Goal: Task Accomplishment & Management: Complete application form

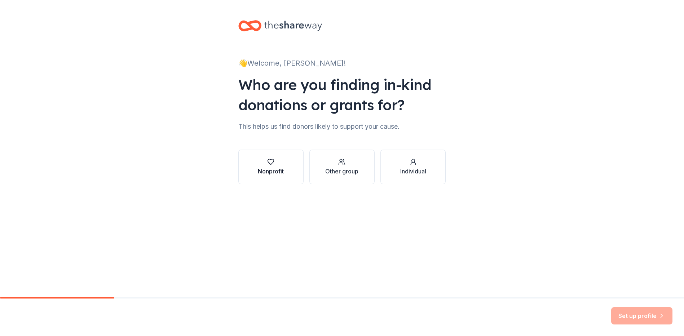
click at [269, 169] on div "Nonprofit" at bounding box center [271, 171] width 26 height 9
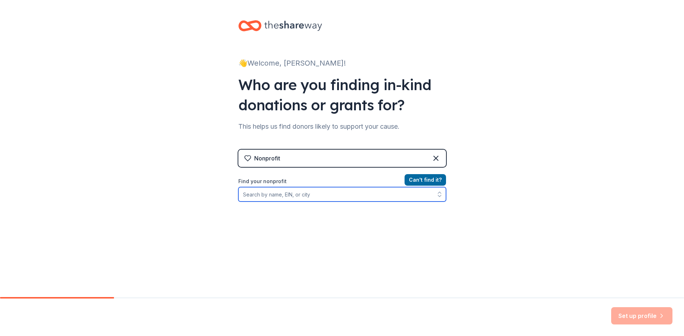
click at [333, 199] on input "Find your nonprofit" at bounding box center [342, 194] width 208 height 14
type input "FUPOA"
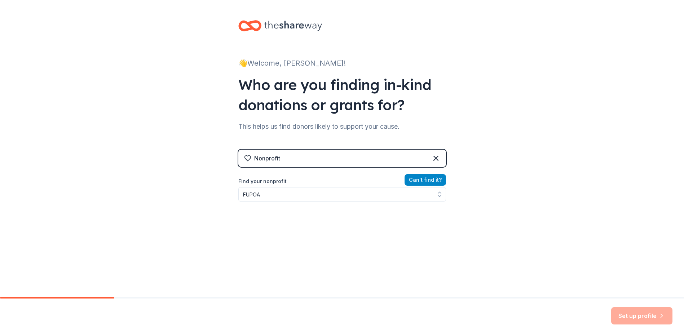
click at [431, 181] on button "Can ' t find it?" at bounding box center [425, 180] width 41 height 12
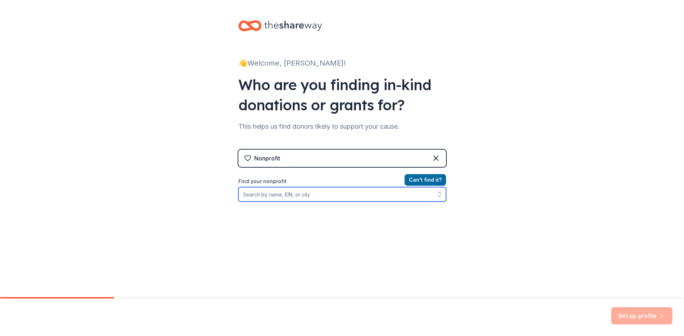
click at [345, 196] on input "Find your nonprofit" at bounding box center [342, 194] width 208 height 14
type input "Police"
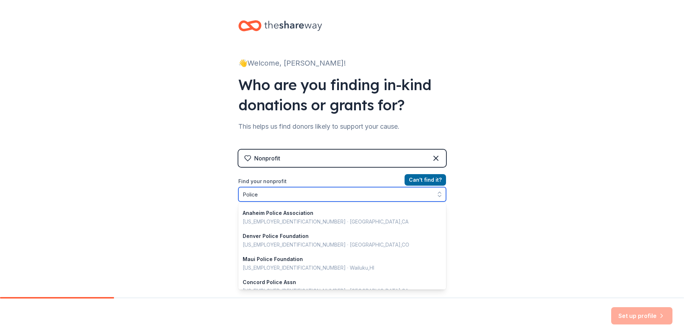
scroll to position [511, 0]
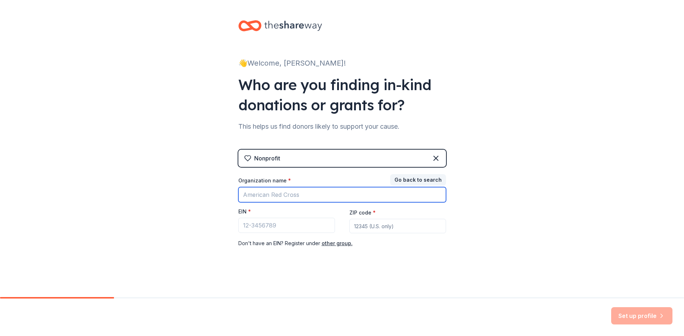
click at [300, 193] on input "Organization name *" at bounding box center [342, 194] width 208 height 15
click at [241, 196] on input "Police Officers Association" at bounding box center [342, 194] width 208 height 15
type input "[GEOGRAPHIC_DATA][US_STATE], Police Officers Association"
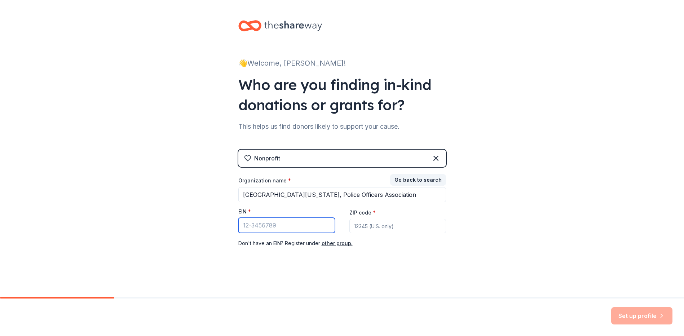
click at [270, 225] on input "EIN *" at bounding box center [286, 225] width 97 height 15
type input "[US_EMPLOYER_IDENTIFICATION_NUMBER]"
click at [369, 225] on input "ZIP code *" at bounding box center [397, 226] width 97 height 14
type input "94720"
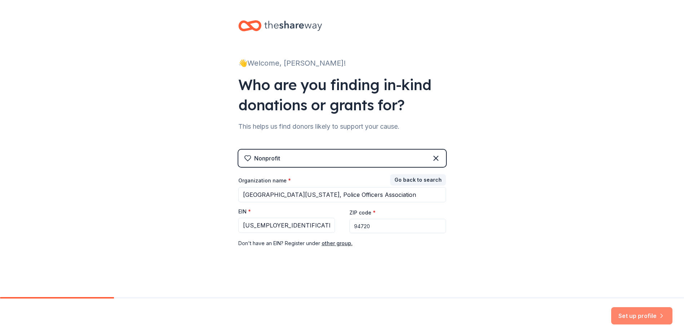
click at [649, 312] on button "Set up profile" at bounding box center [641, 315] width 61 height 17
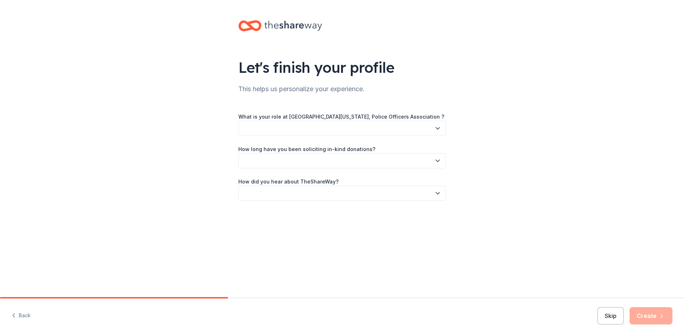
click at [393, 125] on button "button" at bounding box center [342, 128] width 208 height 15
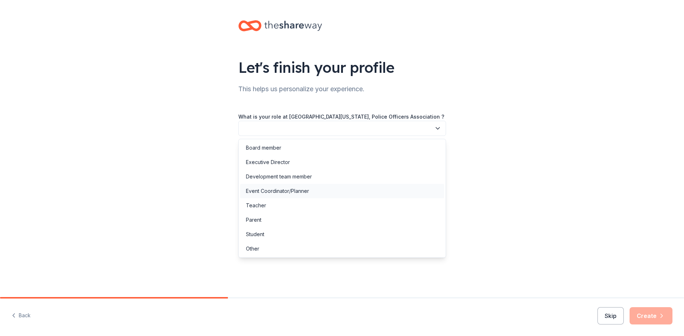
click at [358, 194] on div "Event Coordinator/Planner" at bounding box center [342, 191] width 204 height 14
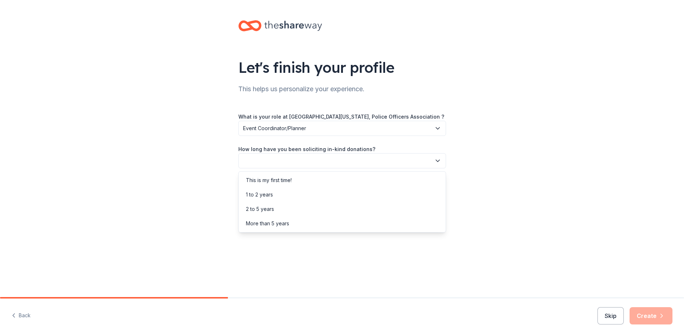
click at [300, 161] on button "button" at bounding box center [342, 160] width 208 height 15
click at [286, 182] on div "This is my first time!" at bounding box center [269, 180] width 46 height 9
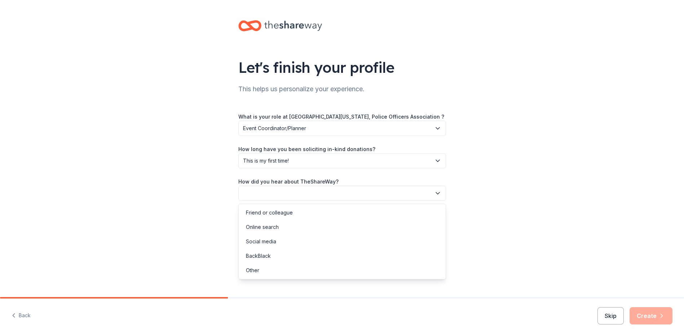
click at [287, 190] on button "button" at bounding box center [342, 193] width 208 height 15
click at [283, 246] on div "Social media" at bounding box center [342, 241] width 204 height 14
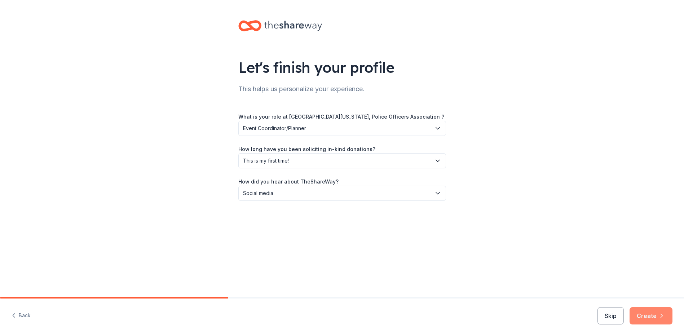
click at [647, 320] on button "Create" at bounding box center [651, 315] width 43 height 17
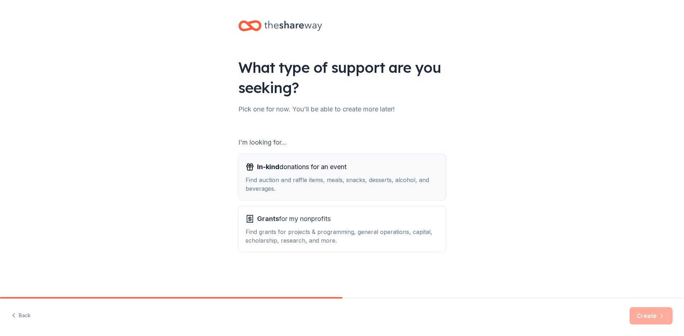
click at [317, 177] on div "Find auction and raffle items, meals, snacks, desserts, alcohol, and beverages." at bounding box center [342, 184] width 193 height 17
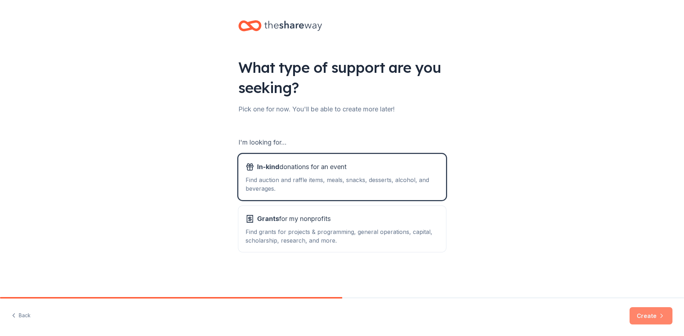
click at [650, 316] on button "Create" at bounding box center [651, 315] width 43 height 17
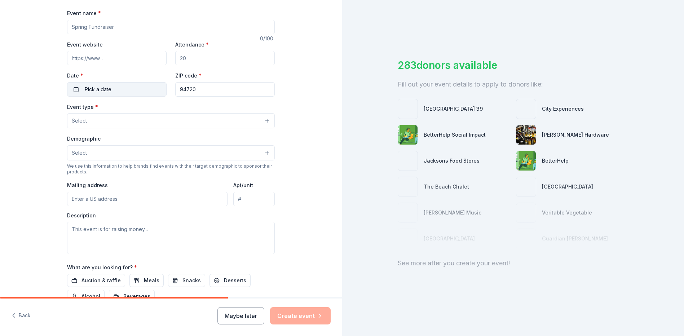
scroll to position [3, 0]
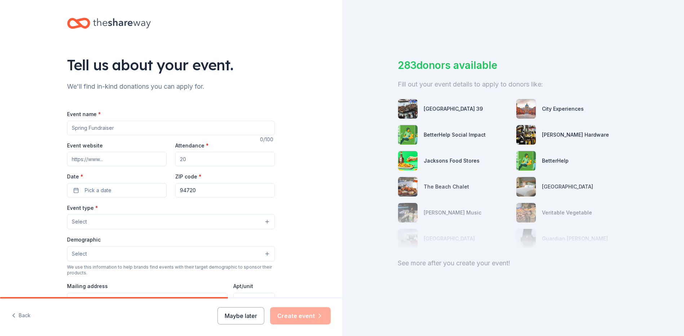
click at [102, 128] on input "Event name *" at bounding box center [171, 128] width 208 height 14
type input "Winter Fundraiser"
click at [184, 159] on input "Attendance *" at bounding box center [225, 159] width 100 height 14
type input "100"
click at [73, 189] on button "Pick a date" at bounding box center [117, 190] width 100 height 14
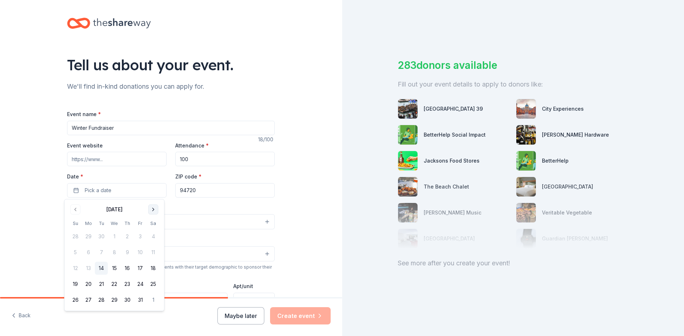
click at [151, 206] on button "Go to next month" at bounding box center [153, 209] width 10 height 10
click at [127, 287] on button "20" at bounding box center [127, 284] width 13 height 13
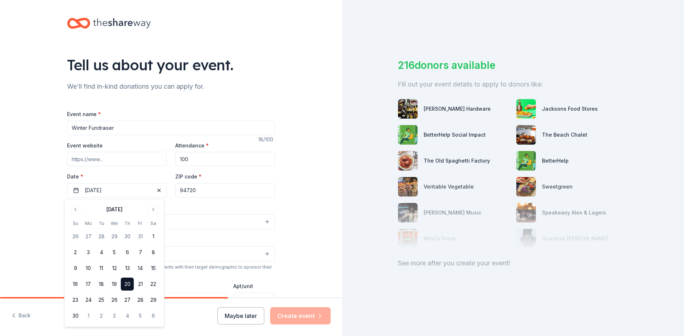
click at [301, 204] on div "Tell us about your event. We'll find in-kind donations you can apply for. Event…" at bounding box center [171, 237] width 342 height 480
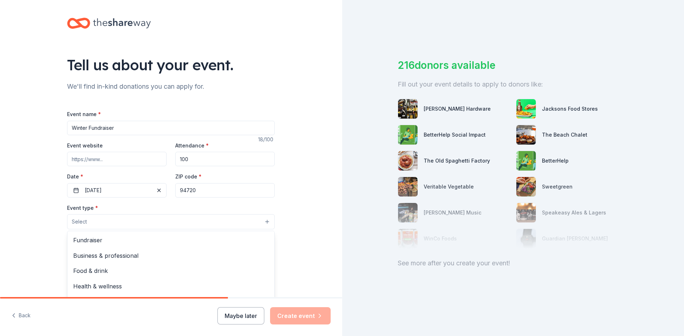
click at [140, 225] on button "Select" at bounding box center [171, 221] width 208 height 15
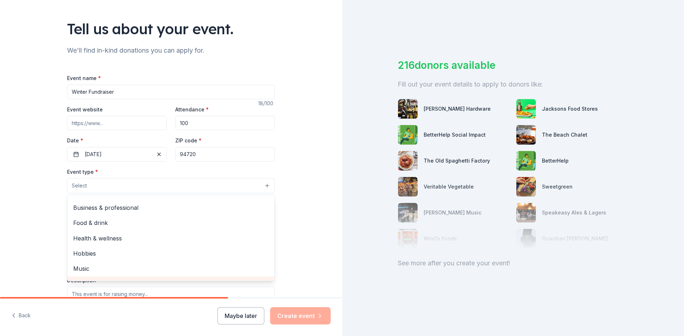
scroll to position [0, 0]
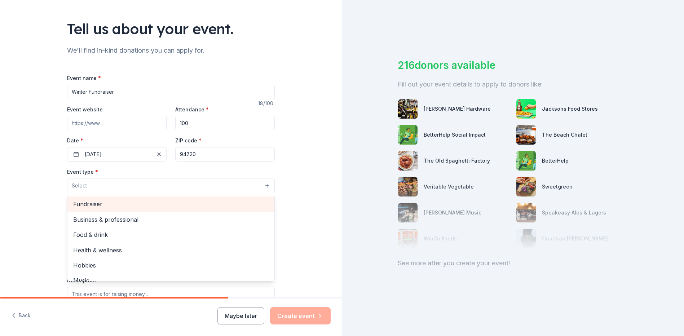
click at [94, 206] on span "Fundraiser" at bounding box center [170, 203] width 195 height 9
click at [127, 207] on span "Business & professional" at bounding box center [170, 204] width 195 height 9
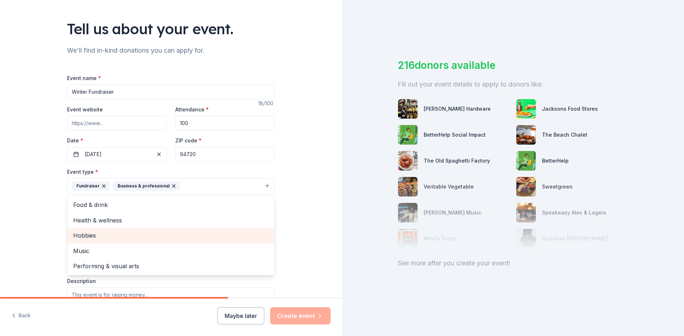
scroll to position [75, 0]
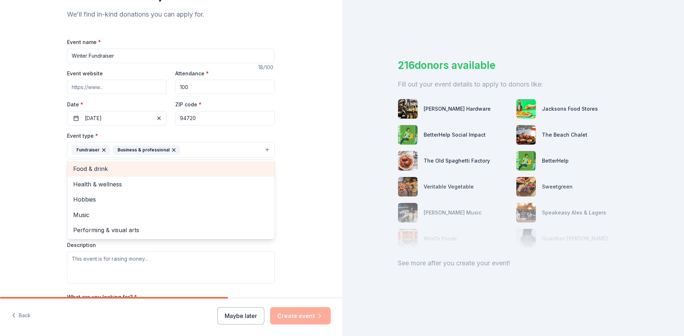
click at [111, 175] on div "Food & drink" at bounding box center [170, 168] width 207 height 15
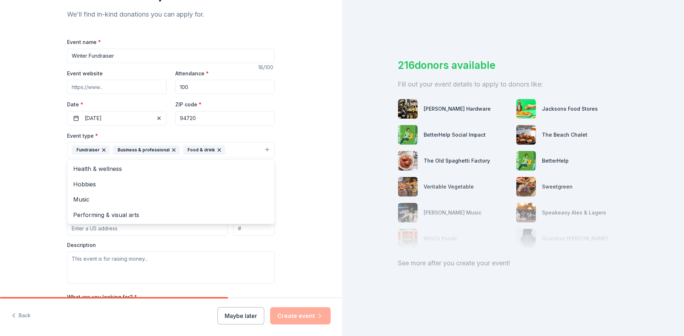
click at [216, 149] on icon "button" at bounding box center [219, 150] width 6 height 6
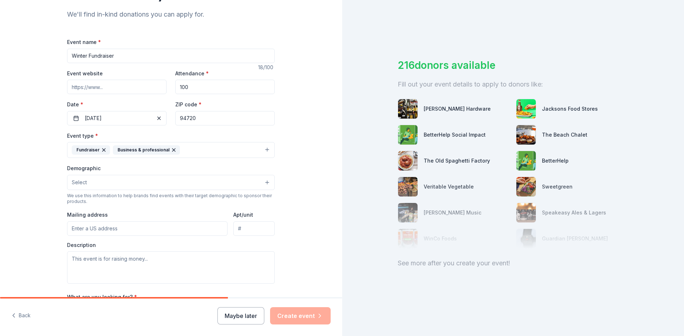
click at [206, 184] on button "Select" at bounding box center [171, 182] width 208 height 15
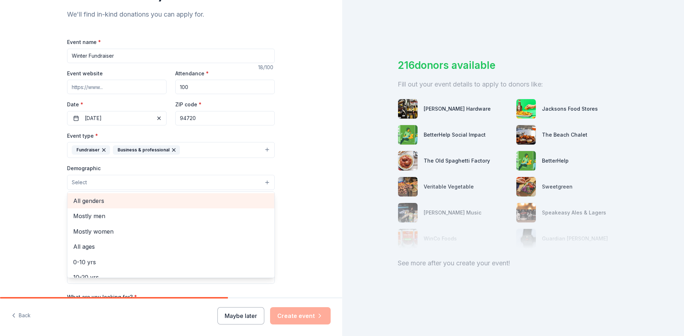
click at [194, 198] on span "All genders" at bounding box center [170, 200] width 195 height 9
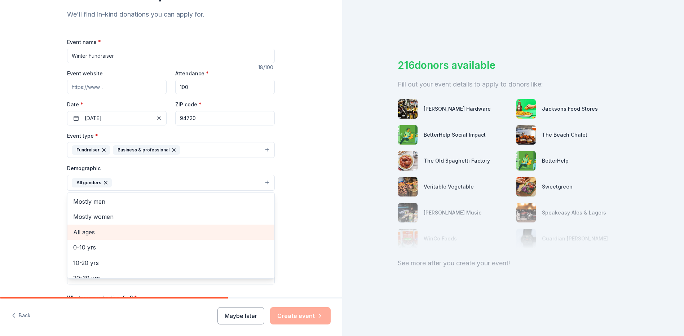
click at [84, 235] on span "All ages" at bounding box center [170, 232] width 195 height 9
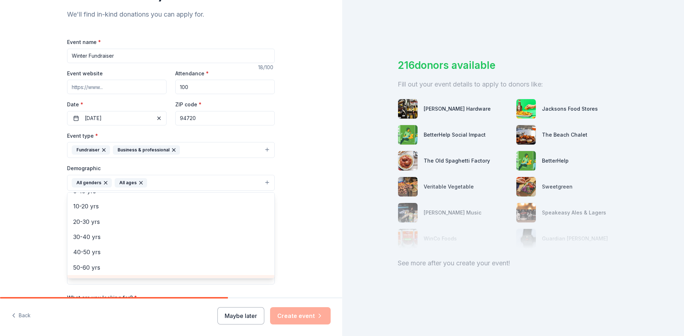
scroll to position [0, 0]
click at [301, 215] on div "Tell us about your event. We'll find in-kind donations you can apply for. Event…" at bounding box center [171, 165] width 342 height 481
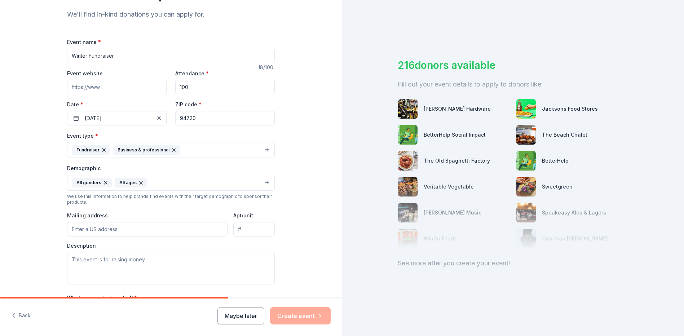
click at [132, 223] on input "Mailing address" at bounding box center [147, 229] width 160 height 14
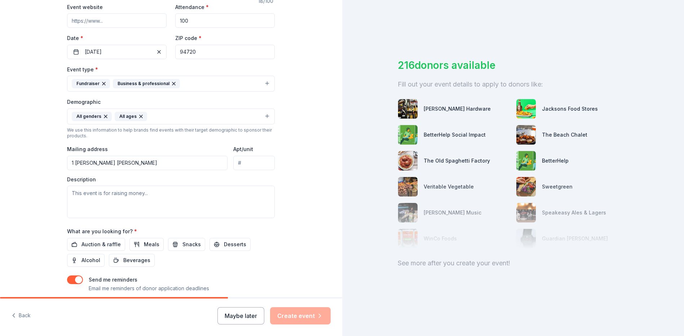
scroll to position [147, 0]
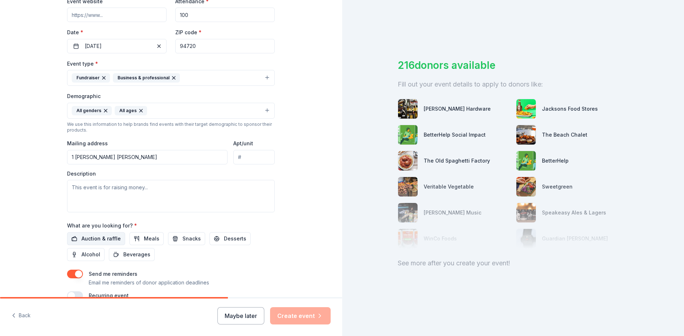
click at [109, 234] on span "Auction & raffle" at bounding box center [100, 238] width 39 height 9
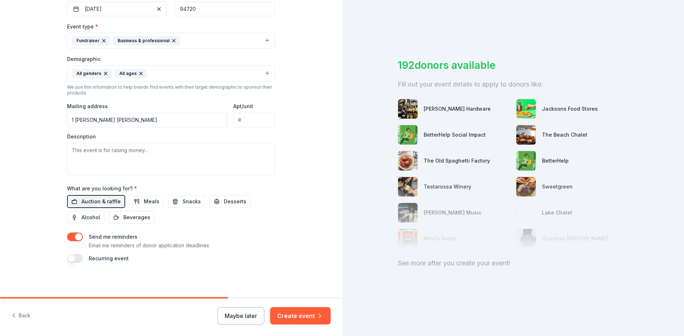
scroll to position [184, 0]
click at [113, 123] on input "1 [PERSON_NAME] [PERSON_NAME]" at bounding box center [147, 119] width 160 height 14
click at [262, 121] on input "Apt/unit" at bounding box center [253, 119] width 41 height 14
click at [83, 123] on input "undefined [PERSON_NAME][GEOGRAPHIC_DATA]" at bounding box center [147, 119] width 160 height 14
drag, startPoint x: 93, startPoint y: 122, endPoint x: 39, endPoint y: 124, distance: 54.2
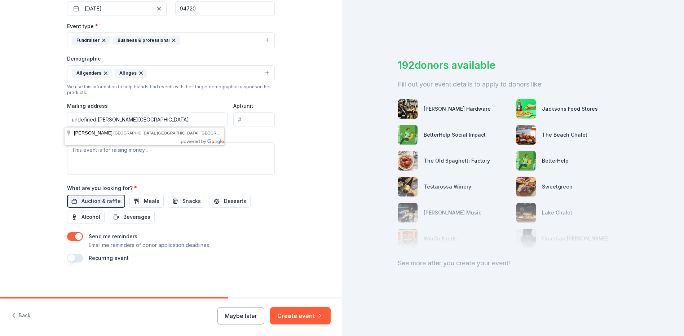
click at [39, 124] on div "Tell us about your event. We'll find in-kind donations you can apply for. Event…" at bounding box center [171, 56] width 342 height 481
click at [95, 122] on input "undefined [PERSON_NAME][GEOGRAPHIC_DATA]" at bounding box center [147, 119] width 160 height 14
click at [132, 118] on input "[STREET_ADDRESS][PERSON_NAME][PERSON_NAME][PERSON_NAME]" at bounding box center [147, 119] width 160 height 14
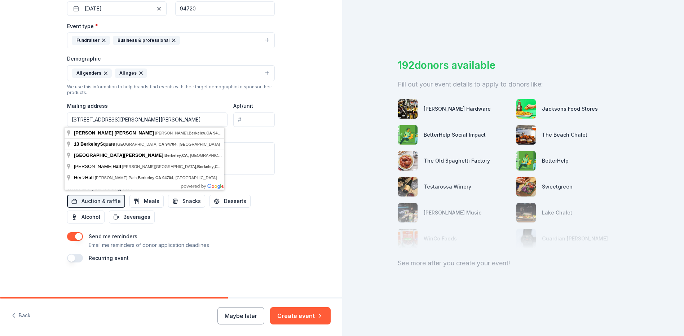
click at [153, 119] on input "[STREET_ADDRESS][PERSON_NAME][PERSON_NAME]" at bounding box center [147, 119] width 160 height 14
type input "[STREET_ADDRESS][PERSON_NAME][PERSON_NAME]"
click at [302, 190] on div "Tell us about your event. We'll find in-kind donations you can apply for. Event…" at bounding box center [171, 56] width 342 height 481
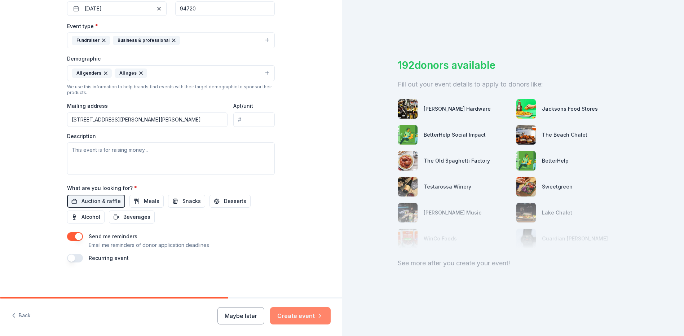
click at [318, 317] on icon "button" at bounding box center [319, 315] width 7 height 7
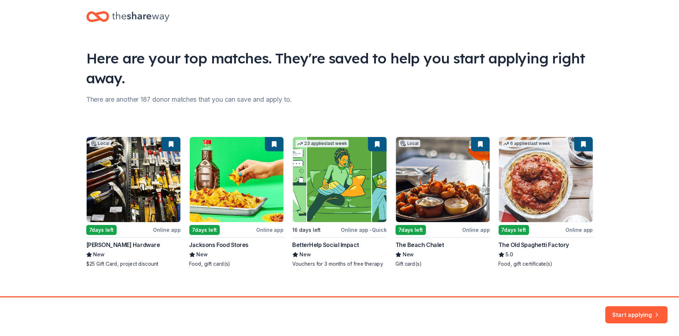
scroll to position [16, 0]
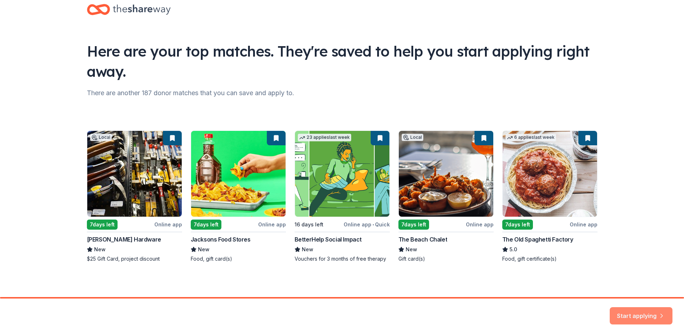
click at [657, 310] on button "Start applying" at bounding box center [641, 315] width 63 height 17
click at [638, 310] on div "Start applying" at bounding box center [641, 315] width 63 height 17
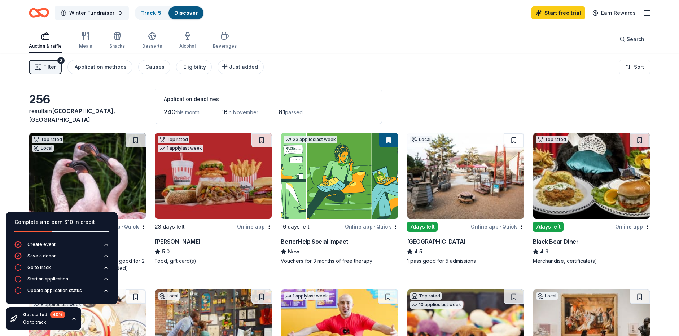
click at [425, 61] on div "Filter 2 Application methods Causes Eligibility Just added Sort" at bounding box center [339, 67] width 679 height 29
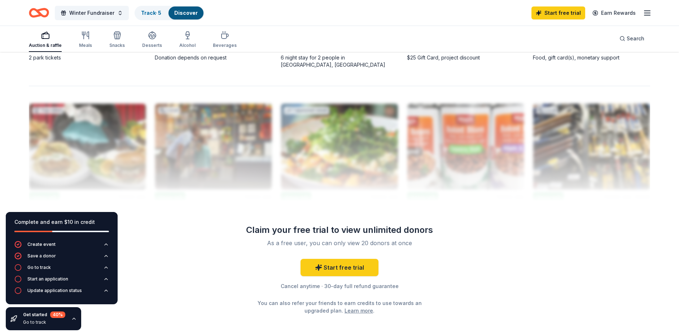
scroll to position [685, 0]
